Goal: Task Accomplishment & Management: Use online tool/utility

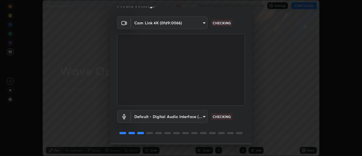
scroll to position [30, 0]
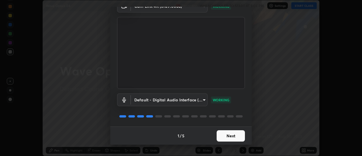
click at [227, 138] on button "Next" at bounding box center [230, 135] width 28 height 11
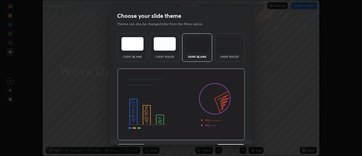
click at [229, 55] on div "Dark Ruled" at bounding box center [229, 56] width 23 height 3
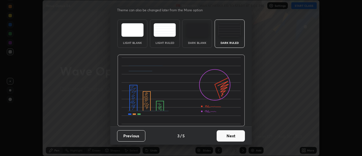
click at [226, 136] on button "Next" at bounding box center [230, 135] width 28 height 11
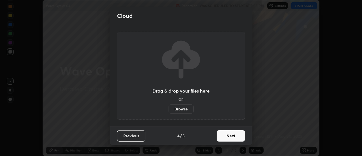
scroll to position [0, 0]
click at [182, 109] on label "Browse" at bounding box center [180, 108] width 25 height 9
click at [168, 109] on input "Browse" at bounding box center [168, 108] width 0 height 9
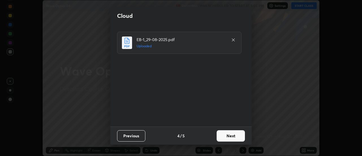
click at [229, 139] on button "Next" at bounding box center [230, 135] width 28 height 11
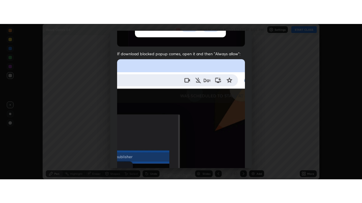
scroll to position [145, 0]
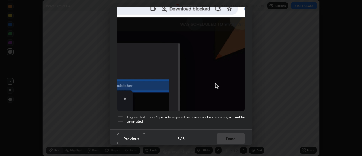
click at [192, 115] on h5 "I agree that if I don't provide required permissions, class recording will not …" at bounding box center [186, 119] width 118 height 9
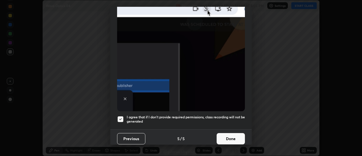
click at [227, 136] on button "Done" at bounding box center [230, 138] width 28 height 11
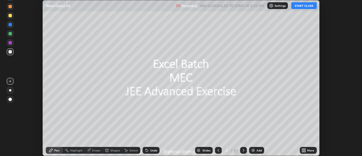
click at [218, 150] on icon at bounding box center [218, 150] width 5 height 5
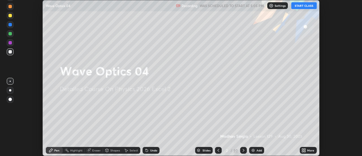
click at [308, 149] on div "More" at bounding box center [310, 150] width 7 height 3
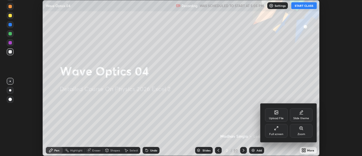
click at [279, 133] on div "Full screen" at bounding box center [276, 134] width 14 height 3
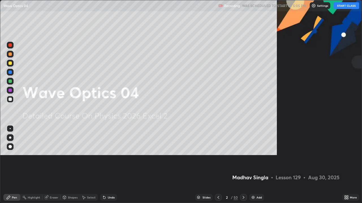
scroll to position [203, 362]
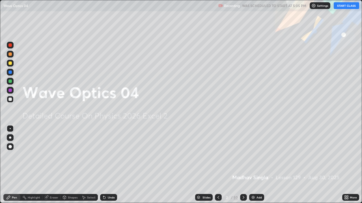
click at [339, 8] on button "START CLASS" at bounding box center [345, 5] width 25 height 7
click at [11, 82] on div at bounding box center [9, 81] width 3 height 3
click at [243, 155] on icon at bounding box center [243, 198] width 5 height 5
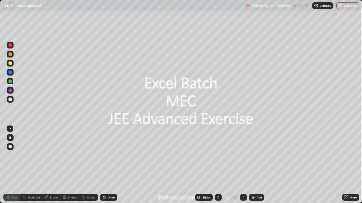
click at [241, 155] on icon at bounding box center [243, 198] width 5 height 5
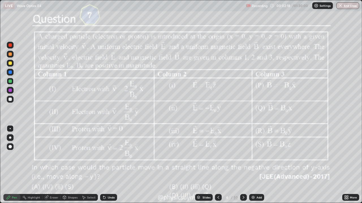
click at [218, 155] on icon at bounding box center [218, 198] width 5 height 5
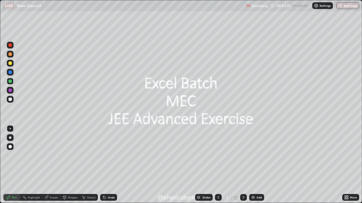
click at [256, 155] on div "Add" at bounding box center [258, 197] width 5 height 3
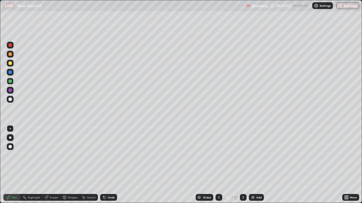
click at [11, 53] on div at bounding box center [9, 54] width 3 height 3
click at [71, 155] on div "Shapes" at bounding box center [73, 197] width 10 height 3
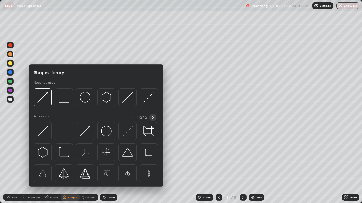
click at [153, 118] on icon at bounding box center [153, 118] width 5 height 5
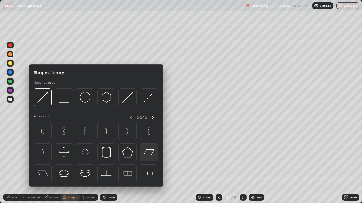
click at [151, 155] on img at bounding box center [148, 152] width 11 height 11
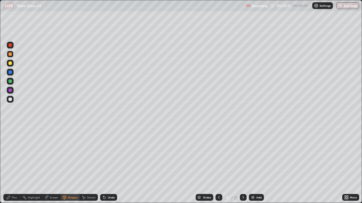
click at [11, 80] on div at bounding box center [9, 81] width 3 height 3
click at [107, 155] on div "Undo" at bounding box center [108, 197] width 17 height 7
click at [108, 155] on div "Undo" at bounding box center [108, 197] width 17 height 7
click at [9, 155] on icon at bounding box center [8, 197] width 3 height 3
click at [70, 155] on div "Shapes" at bounding box center [69, 197] width 19 height 7
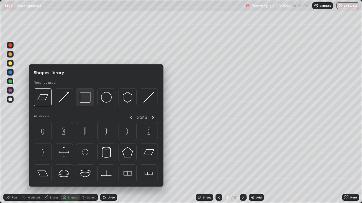
click at [87, 101] on img at bounding box center [85, 97] width 11 height 11
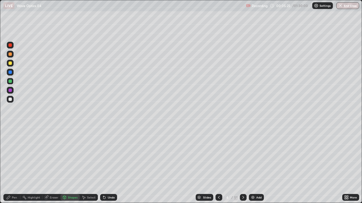
click at [12, 65] on div at bounding box center [10, 63] width 7 height 7
click at [88, 155] on div "Select" at bounding box center [91, 197] width 8 height 3
click at [70, 155] on div "Shapes" at bounding box center [73, 197] width 10 height 3
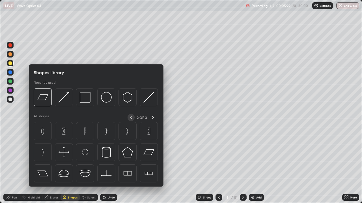
click at [130, 116] on icon at bounding box center [131, 118] width 5 height 5
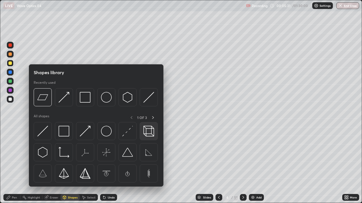
click at [148, 134] on img at bounding box center [148, 131] width 11 height 11
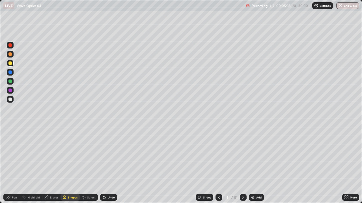
click at [91, 155] on div "Select" at bounding box center [91, 197] width 8 height 3
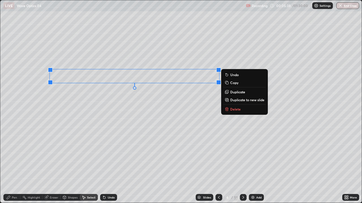
click at [12, 155] on div "Pen" at bounding box center [14, 197] width 5 height 3
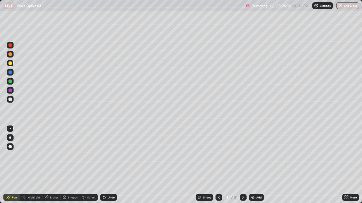
click at [10, 83] on div at bounding box center [9, 81] width 3 height 3
click at [11, 101] on div at bounding box center [9, 99] width 3 height 3
click at [110, 155] on div "Undo" at bounding box center [111, 197] width 7 height 3
click at [242, 155] on icon at bounding box center [243, 198] width 5 height 5
click at [218, 155] on icon at bounding box center [218, 198] width 5 height 5
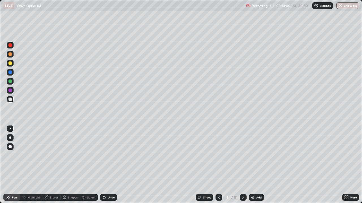
click at [234, 155] on div "51" at bounding box center [235, 197] width 3 height 5
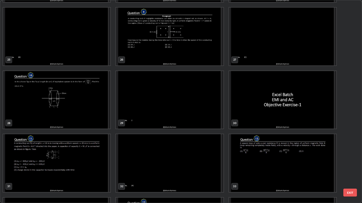
scroll to position [504, 0]
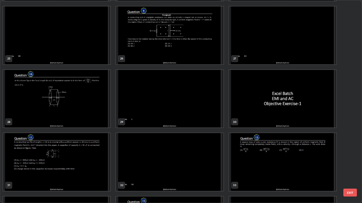
click at [92, 155] on img "grid" at bounding box center [56, 162] width 107 height 58
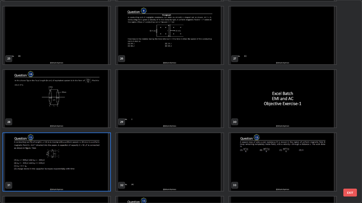
click at [92, 155] on img "grid" at bounding box center [56, 162] width 107 height 58
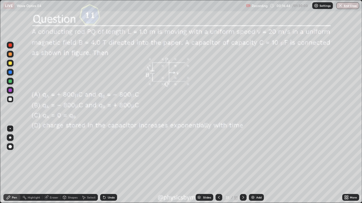
click at [229, 155] on div "31" at bounding box center [227, 197] width 6 height 3
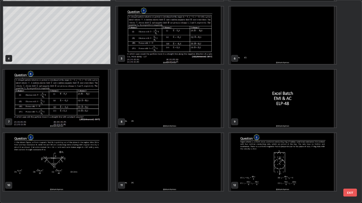
scroll to position [0, 0]
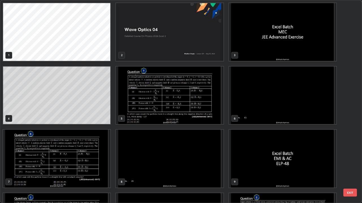
click at [191, 99] on img "grid" at bounding box center [169, 96] width 107 height 58
click at [191, 100] on img "grid" at bounding box center [169, 96] width 107 height 58
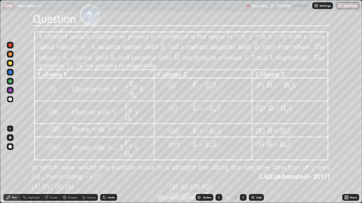
click at [218, 155] on icon at bounding box center [218, 198] width 5 height 5
click at [242, 155] on icon at bounding box center [243, 198] width 5 height 5
click at [11, 81] on div at bounding box center [9, 81] width 3 height 3
click at [234, 155] on div "51" at bounding box center [235, 197] width 3 height 5
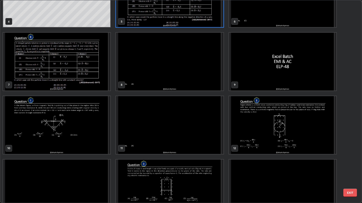
scroll to position [93, 0]
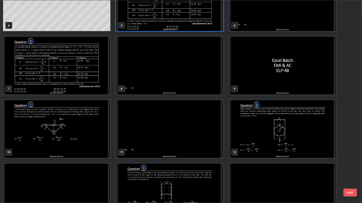
click at [93, 137] on img "grid" at bounding box center [56, 129] width 107 height 58
click at [92, 136] on img "grid" at bounding box center [56, 129] width 107 height 58
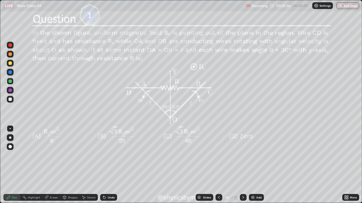
click at [242, 155] on icon at bounding box center [243, 198] width 5 height 5
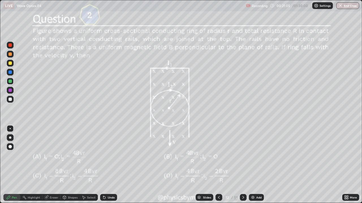
click at [107, 155] on div "Undo" at bounding box center [108, 197] width 17 height 7
click at [243, 155] on icon at bounding box center [243, 198] width 5 height 5
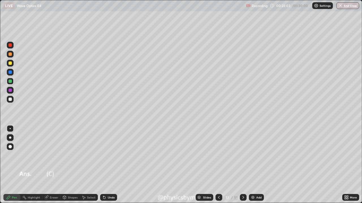
click at [242, 155] on icon at bounding box center [243, 198] width 5 height 5
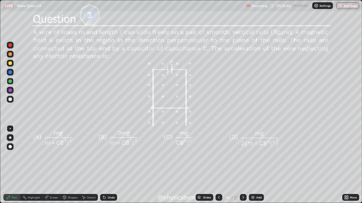
click at [111, 155] on div "Undo" at bounding box center [111, 197] width 7 height 3
click at [13, 100] on div at bounding box center [10, 99] width 7 height 7
click at [4, 155] on div "Erase all" at bounding box center [10, 101] width 14 height 181
click at [242, 155] on icon at bounding box center [243, 198] width 5 height 5
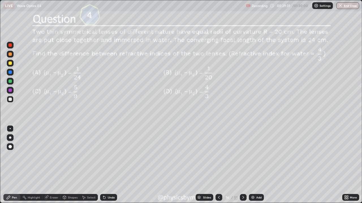
click at [11, 80] on div at bounding box center [9, 81] width 3 height 3
click at [109, 155] on div "Undo" at bounding box center [111, 197] width 7 height 3
click at [111, 155] on div "Undo" at bounding box center [108, 197] width 17 height 7
click at [113, 155] on div "Undo" at bounding box center [108, 197] width 17 height 7
click at [243, 155] on icon at bounding box center [243, 198] width 5 height 5
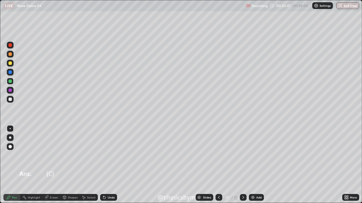
click at [243, 155] on icon at bounding box center [243, 198] width 5 height 5
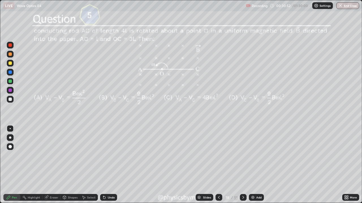
click at [242, 155] on icon at bounding box center [243, 198] width 5 height 5
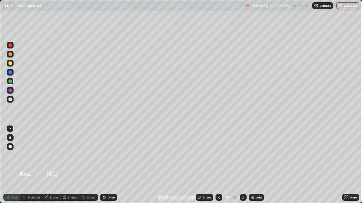
click at [243, 155] on icon at bounding box center [243, 198] width 5 height 5
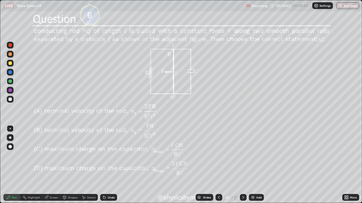
click at [241, 155] on icon at bounding box center [243, 198] width 5 height 5
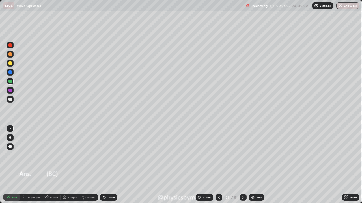
click at [242, 155] on icon at bounding box center [243, 198] width 5 height 5
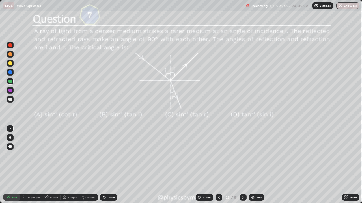
click at [242, 155] on icon at bounding box center [243, 198] width 5 height 5
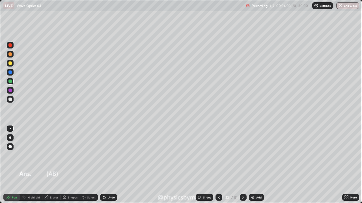
click at [242, 155] on icon at bounding box center [243, 198] width 5 height 5
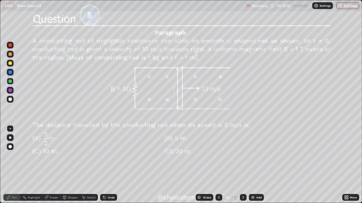
click at [218, 155] on icon at bounding box center [218, 198] width 5 height 5
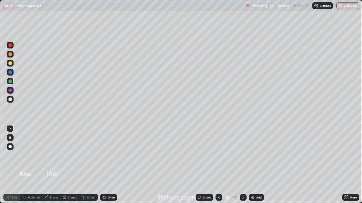
click at [254, 155] on div "Add" at bounding box center [256, 197] width 15 height 7
click at [12, 57] on div at bounding box center [10, 54] width 7 height 7
click at [110, 155] on div "Undo" at bounding box center [108, 197] width 17 height 7
click at [108, 155] on div "Undo" at bounding box center [111, 197] width 7 height 3
click at [69, 155] on div "Shapes" at bounding box center [73, 197] width 10 height 3
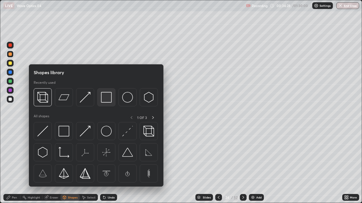
click at [106, 101] on img at bounding box center [106, 97] width 11 height 11
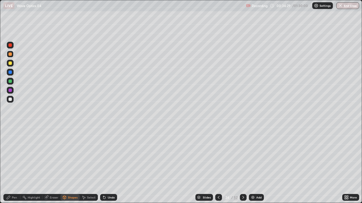
click at [11, 82] on div at bounding box center [9, 81] width 3 height 3
click at [10, 155] on icon at bounding box center [8, 198] width 5 height 5
click at [242, 155] on icon at bounding box center [243, 198] width 5 height 5
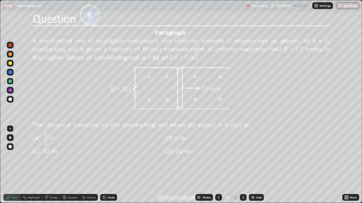
click at [216, 155] on icon at bounding box center [218, 198] width 5 height 5
click at [12, 101] on div at bounding box center [10, 99] width 7 height 7
click at [108, 155] on div "Undo" at bounding box center [111, 197] width 7 height 3
click at [255, 155] on div "Add" at bounding box center [256, 197] width 15 height 7
click at [11, 82] on div at bounding box center [9, 81] width 3 height 3
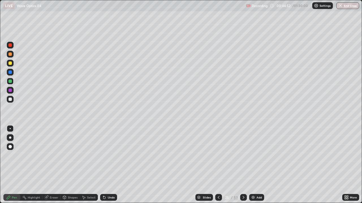
click at [218, 155] on icon at bounding box center [218, 198] width 5 height 5
click at [242, 155] on icon at bounding box center [243, 198] width 5 height 5
click at [218, 155] on icon at bounding box center [218, 198] width 5 height 5
click at [242, 155] on icon at bounding box center [243, 198] width 5 height 5
click at [217, 155] on icon at bounding box center [218, 198] width 5 height 5
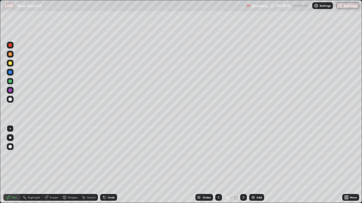
click at [243, 155] on icon at bounding box center [243, 198] width 5 height 5
click at [218, 155] on icon at bounding box center [218, 198] width 5 height 5
click at [12, 99] on div at bounding box center [10, 99] width 7 height 7
click at [241, 155] on div at bounding box center [243, 197] width 7 height 7
click at [218, 155] on icon at bounding box center [218, 198] width 5 height 5
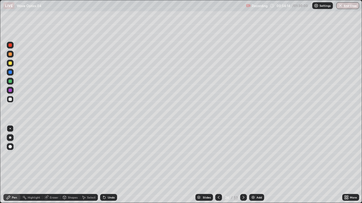
click at [242, 155] on icon at bounding box center [243, 198] width 5 height 5
click at [113, 155] on div "Undo" at bounding box center [108, 197] width 17 height 7
click at [220, 155] on icon at bounding box center [218, 198] width 5 height 5
click at [242, 155] on icon at bounding box center [243, 197] width 2 height 3
click at [218, 155] on icon at bounding box center [218, 198] width 5 height 5
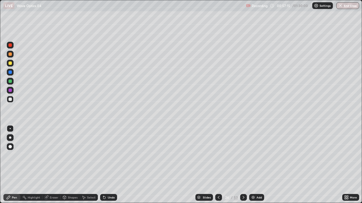
click at [242, 155] on icon at bounding box center [243, 198] width 5 height 5
click at [243, 155] on icon at bounding box center [243, 198] width 5 height 5
click at [243, 155] on icon at bounding box center [243, 197] width 2 height 3
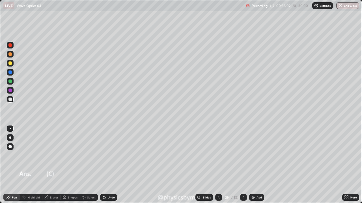
click at [243, 155] on icon at bounding box center [243, 198] width 5 height 5
click at [242, 155] on icon at bounding box center [243, 198] width 5 height 5
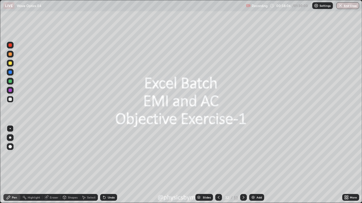
click at [243, 155] on div at bounding box center [243, 197] width 7 height 7
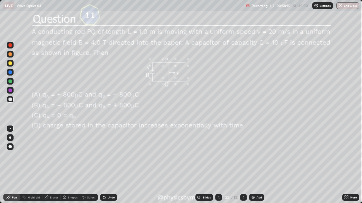
click at [9, 83] on div at bounding box center [9, 81] width 3 height 3
click at [245, 155] on div at bounding box center [243, 197] width 7 height 7
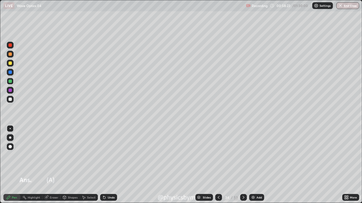
click at [242, 155] on icon at bounding box center [243, 198] width 5 height 5
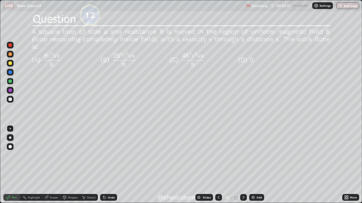
click at [243, 155] on icon at bounding box center [243, 197] width 2 height 3
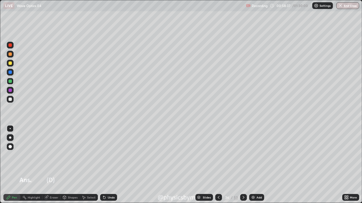
click at [243, 155] on icon at bounding box center [243, 198] width 5 height 5
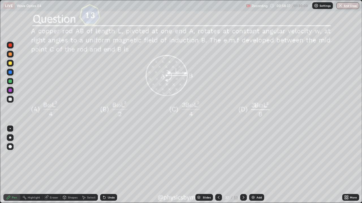
click at [242, 155] on icon at bounding box center [243, 198] width 5 height 5
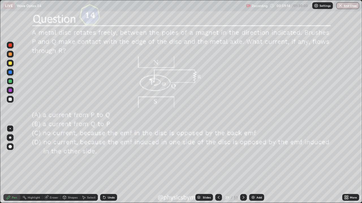
click at [242, 155] on icon at bounding box center [243, 198] width 5 height 5
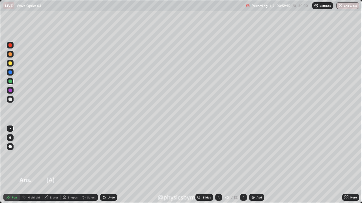
click at [242, 155] on icon at bounding box center [243, 198] width 5 height 5
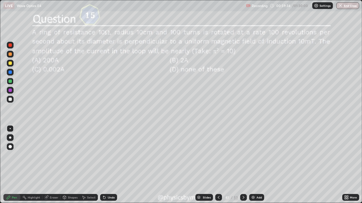
click at [109, 155] on div "Undo" at bounding box center [108, 197] width 17 height 7
click at [111, 155] on div "Undo" at bounding box center [108, 197] width 17 height 7
click at [110, 155] on div "Undo" at bounding box center [111, 197] width 7 height 3
click at [243, 155] on icon at bounding box center [243, 198] width 5 height 5
click at [242, 155] on icon at bounding box center [243, 198] width 5 height 5
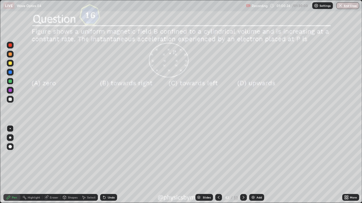
click at [240, 155] on div at bounding box center [243, 197] width 7 height 7
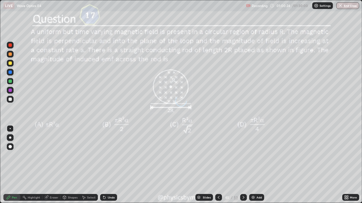
click at [242, 155] on icon at bounding box center [243, 198] width 5 height 5
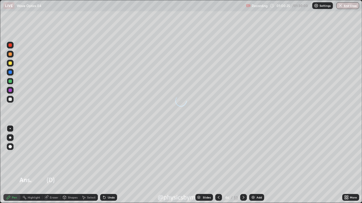
click at [242, 155] on icon at bounding box center [243, 198] width 5 height 5
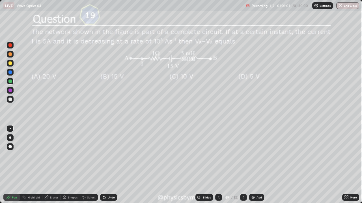
click at [235, 155] on div "53" at bounding box center [236, 197] width 4 height 5
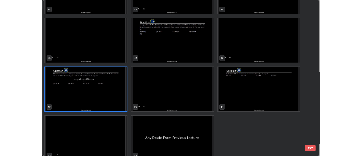
scroll to position [940, 0]
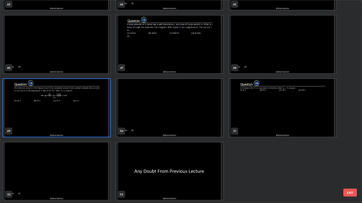
click at [183, 155] on img "grid" at bounding box center [169, 172] width 107 height 58
click at [181, 155] on img "grid" at bounding box center [169, 172] width 107 height 58
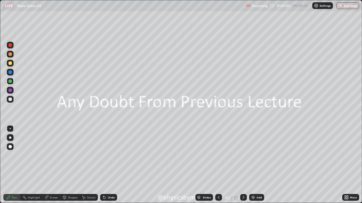
click at [257, 155] on div "Add" at bounding box center [258, 197] width 5 height 3
click at [10, 62] on div at bounding box center [9, 63] width 3 height 3
click at [74, 155] on div "Shapes" at bounding box center [73, 197] width 10 height 3
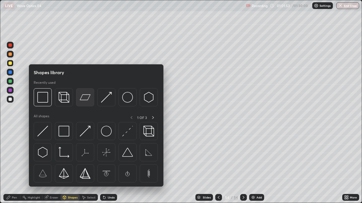
click at [85, 101] on img at bounding box center [85, 97] width 11 height 11
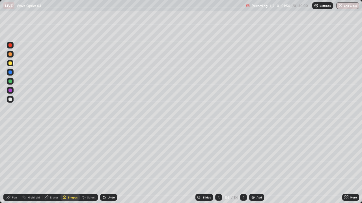
click at [74, 155] on div "Shapes" at bounding box center [73, 197] width 10 height 3
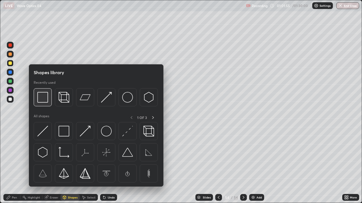
click at [47, 101] on img at bounding box center [42, 97] width 11 height 11
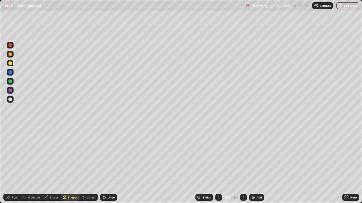
click at [10, 81] on div at bounding box center [9, 81] width 3 height 3
click at [11, 155] on div "Pen" at bounding box center [11, 197] width 17 height 7
click at [12, 100] on div at bounding box center [9, 99] width 3 height 3
click at [109, 155] on div "Undo" at bounding box center [111, 197] width 7 height 3
click at [108, 155] on div "Undo" at bounding box center [111, 197] width 7 height 3
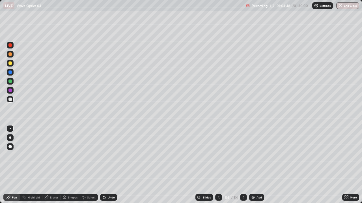
click at [109, 155] on div "Undo" at bounding box center [111, 197] width 7 height 3
click at [108, 155] on div "Undo" at bounding box center [111, 197] width 7 height 3
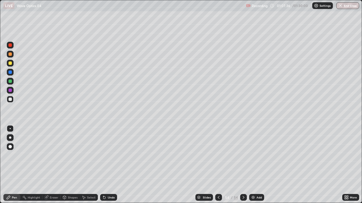
click at [108, 155] on div "Undo" at bounding box center [108, 197] width 17 height 7
click at [256, 155] on div "Add" at bounding box center [258, 197] width 5 height 3
click at [11, 62] on div at bounding box center [9, 63] width 3 height 3
click at [11, 81] on div at bounding box center [9, 81] width 3 height 3
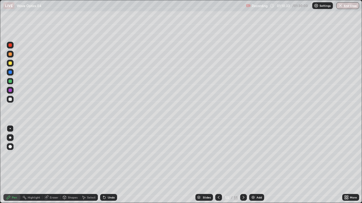
click at [215, 155] on div at bounding box center [218, 197] width 7 height 7
click at [242, 155] on icon at bounding box center [243, 198] width 5 height 5
click at [217, 155] on icon at bounding box center [218, 198] width 5 height 5
click at [240, 155] on div at bounding box center [243, 197] width 7 height 7
click at [10, 100] on div at bounding box center [9, 99] width 3 height 3
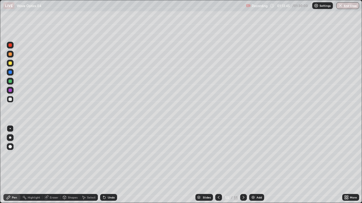
click at [105, 155] on icon at bounding box center [104, 198] width 5 height 5
click at [103, 155] on icon at bounding box center [103, 196] width 1 height 1
click at [108, 155] on div "Undo" at bounding box center [111, 197] width 7 height 3
click at [252, 155] on img at bounding box center [253, 198] width 5 height 5
click at [85, 155] on icon at bounding box center [83, 198] width 5 height 5
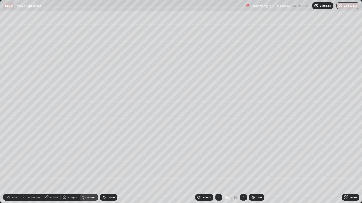
click at [70, 155] on div "Shapes" at bounding box center [73, 197] width 10 height 3
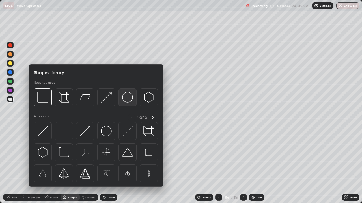
click at [123, 99] on img at bounding box center [127, 97] width 11 height 11
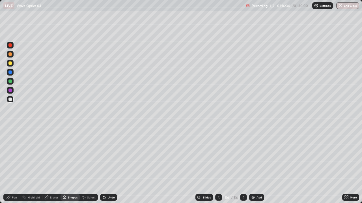
click at [9, 62] on div at bounding box center [9, 63] width 3 height 3
click at [14, 155] on div "Pen" at bounding box center [14, 197] width 5 height 3
click at [10, 81] on div at bounding box center [9, 81] width 3 height 3
click at [107, 155] on div "Undo" at bounding box center [108, 197] width 17 height 7
click at [9, 101] on div at bounding box center [9, 99] width 3 height 3
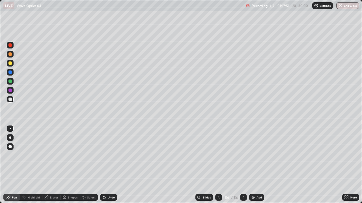
click at [110, 155] on div "Undo" at bounding box center [111, 197] width 7 height 3
click at [109, 155] on div "Undo" at bounding box center [111, 197] width 7 height 3
click at [112, 155] on div "Undo" at bounding box center [108, 197] width 17 height 7
click at [259, 155] on div "Add" at bounding box center [258, 197] width 5 height 3
click at [11, 64] on div at bounding box center [9, 63] width 3 height 3
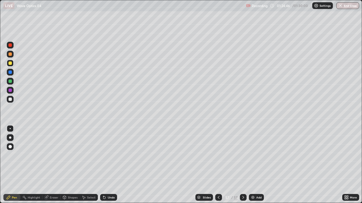
click at [218, 155] on icon at bounding box center [218, 198] width 5 height 5
click at [243, 155] on icon at bounding box center [243, 197] width 2 height 3
click at [11, 83] on div at bounding box center [10, 81] width 7 height 7
click at [109, 155] on div "Undo" at bounding box center [111, 197] width 7 height 3
click at [110, 155] on div "Undo" at bounding box center [111, 197] width 7 height 3
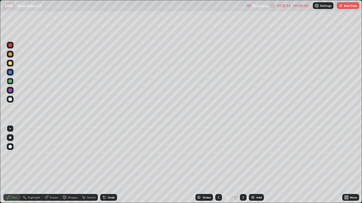
click at [108, 155] on div "Undo" at bounding box center [111, 197] width 7 height 3
click at [110, 155] on div "Undo" at bounding box center [111, 197] width 7 height 3
click at [109, 155] on div "Undo" at bounding box center [108, 197] width 17 height 7
click at [289, 6] on div "01:27:50" at bounding box center [284, 5] width 16 height 3
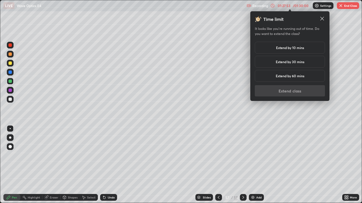
click at [291, 76] on h5 "Extend by 60 mins" at bounding box center [290, 75] width 29 height 5
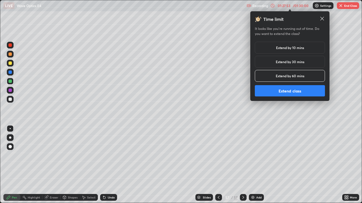
click at [291, 91] on button "Extend class" at bounding box center [290, 90] width 70 height 11
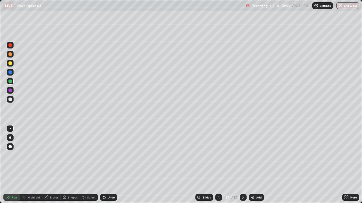
click at [10, 64] on div at bounding box center [9, 63] width 3 height 3
click at [12, 83] on div at bounding box center [10, 81] width 7 height 7
click at [252, 155] on img at bounding box center [252, 198] width 5 height 5
click at [257, 155] on div "Add" at bounding box center [258, 197] width 5 height 3
click at [11, 65] on div at bounding box center [9, 63] width 3 height 3
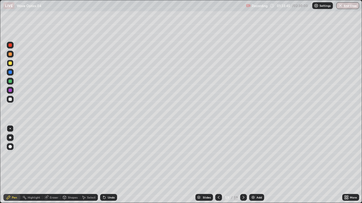
click at [10, 83] on div at bounding box center [9, 81] width 3 height 3
click at [72, 155] on div "Shapes" at bounding box center [73, 197] width 10 height 3
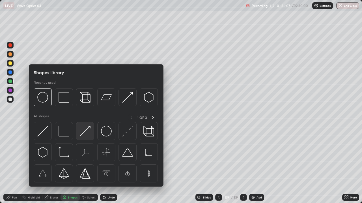
click at [84, 130] on img at bounding box center [85, 131] width 11 height 11
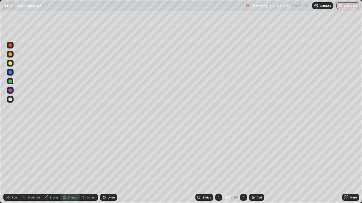
click at [14, 155] on div "Pen" at bounding box center [14, 197] width 5 height 3
click at [11, 100] on div at bounding box center [9, 99] width 3 height 3
click at [69, 155] on div "Shapes" at bounding box center [69, 197] width 19 height 7
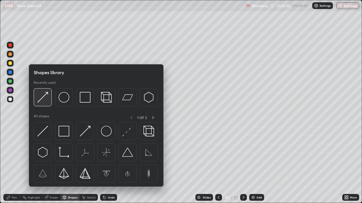
click at [46, 103] on div at bounding box center [43, 97] width 18 height 18
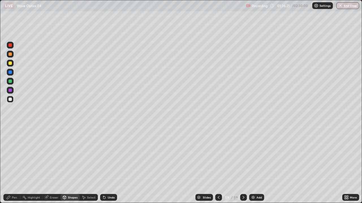
click at [10, 82] on div at bounding box center [9, 81] width 3 height 3
click at [10, 100] on div at bounding box center [9, 99] width 3 height 3
click at [11, 155] on div "Pen" at bounding box center [11, 197] width 17 height 7
click at [67, 155] on div "Shapes" at bounding box center [69, 197] width 19 height 7
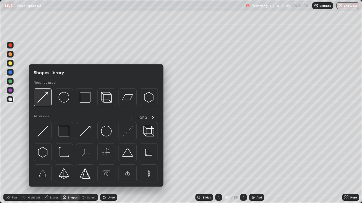
click at [46, 99] on img at bounding box center [42, 97] width 11 height 11
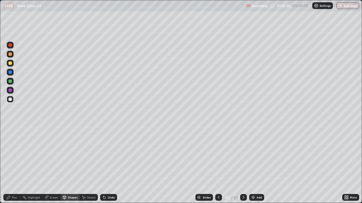
click at [10, 81] on div at bounding box center [9, 81] width 3 height 3
click at [14, 155] on div "Pen" at bounding box center [14, 197] width 5 height 3
click at [10, 100] on div at bounding box center [9, 99] width 3 height 3
click at [67, 155] on div "Shapes" at bounding box center [69, 197] width 19 height 7
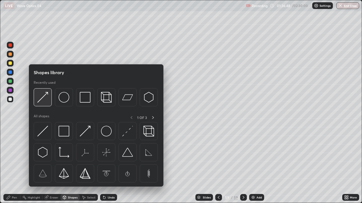
click at [43, 103] on div at bounding box center [43, 97] width 18 height 18
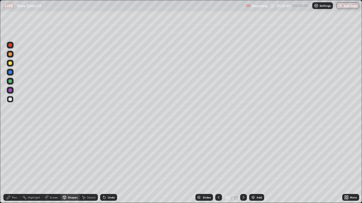
click at [11, 83] on div at bounding box center [9, 81] width 3 height 3
click at [13, 155] on div "Pen" at bounding box center [14, 197] width 5 height 3
click at [10, 99] on div at bounding box center [9, 99] width 3 height 3
click at [71, 155] on div "Shapes" at bounding box center [73, 197] width 10 height 3
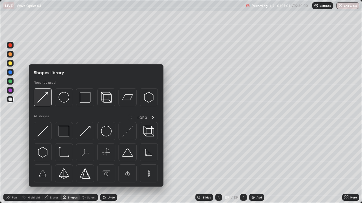
click at [45, 100] on img at bounding box center [42, 97] width 11 height 11
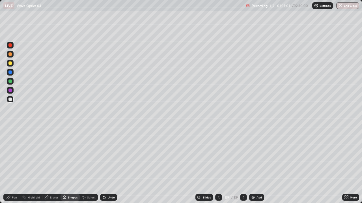
click at [10, 81] on div at bounding box center [9, 81] width 3 height 3
click at [105, 155] on div "Undo" at bounding box center [108, 197] width 17 height 7
click at [104, 155] on icon at bounding box center [104, 198] width 2 height 2
click at [11, 155] on div "Pen" at bounding box center [11, 197] width 17 height 7
click at [111, 155] on div "Undo" at bounding box center [111, 197] width 7 height 3
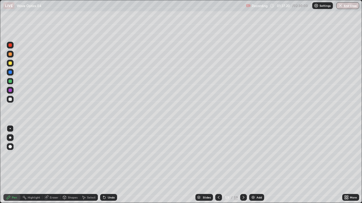
click at [13, 101] on div at bounding box center [10, 99] width 7 height 7
click at [71, 155] on div "Shapes" at bounding box center [73, 197] width 10 height 3
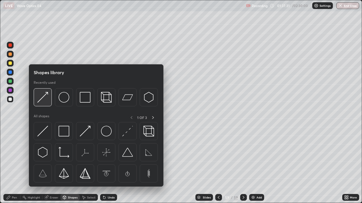
click at [48, 98] on img at bounding box center [42, 97] width 11 height 11
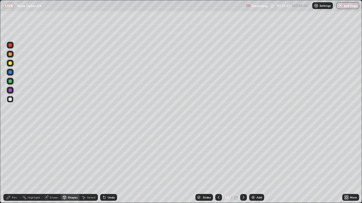
click at [8, 83] on div at bounding box center [10, 81] width 7 height 7
click at [13, 155] on div "Pen" at bounding box center [14, 197] width 5 height 3
click at [10, 101] on div at bounding box center [9, 99] width 3 height 3
click at [8, 61] on div at bounding box center [10, 63] width 7 height 7
click at [111, 155] on div "Undo" at bounding box center [111, 197] width 7 height 3
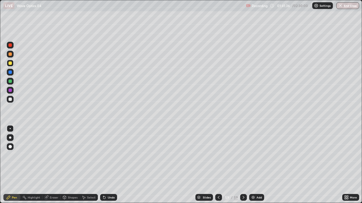
click at [8, 80] on div at bounding box center [10, 81] width 7 height 7
click at [10, 66] on div at bounding box center [10, 63] width 7 height 7
click at [254, 155] on img at bounding box center [253, 198] width 5 height 5
click at [10, 80] on div at bounding box center [9, 81] width 3 height 3
click at [103, 155] on icon at bounding box center [104, 198] width 2 height 2
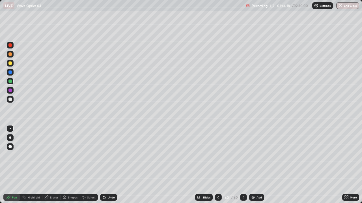
click at [10, 101] on div at bounding box center [10, 99] width 7 height 7
click at [217, 155] on icon at bounding box center [218, 198] width 5 height 5
click at [218, 155] on icon at bounding box center [218, 198] width 5 height 5
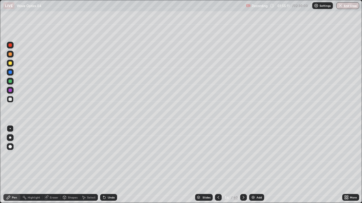
click at [217, 155] on icon at bounding box center [218, 198] width 5 height 5
click at [218, 155] on icon at bounding box center [218, 198] width 5 height 5
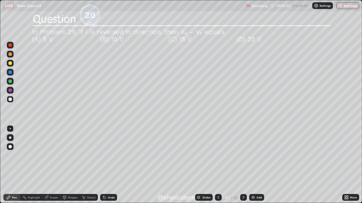
click at [218, 155] on icon at bounding box center [218, 198] width 5 height 5
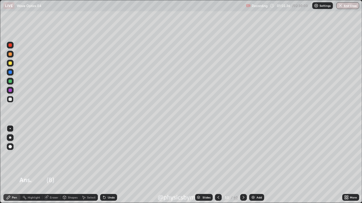
click at [243, 155] on icon at bounding box center [243, 198] width 5 height 5
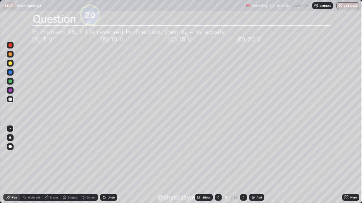
click at [243, 155] on icon at bounding box center [243, 197] width 2 height 3
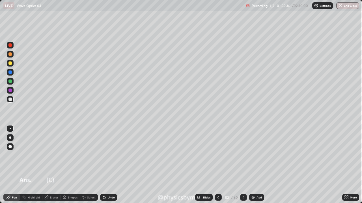
click at [243, 155] on icon at bounding box center [243, 197] width 2 height 3
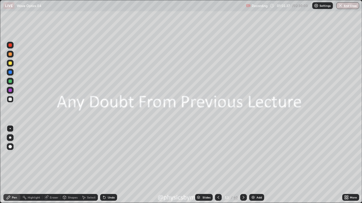
click at [243, 155] on icon at bounding box center [243, 197] width 2 height 3
click at [243, 155] on icon at bounding box center [243, 198] width 5 height 5
click at [243, 155] on icon at bounding box center [243, 197] width 2 height 3
click at [348, 6] on button "End Class" at bounding box center [347, 5] width 23 height 7
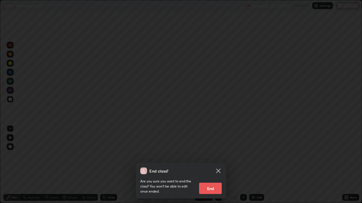
click at [212, 155] on button "End" at bounding box center [210, 188] width 23 height 11
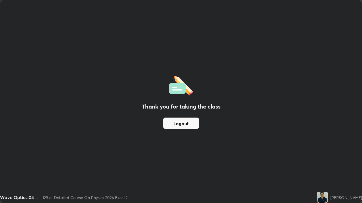
click at [192, 124] on button "Logout" at bounding box center [181, 123] width 36 height 11
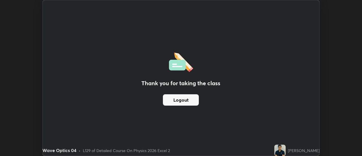
scroll to position [28103, 27897]
